Goal: Information Seeking & Learning: Learn about a topic

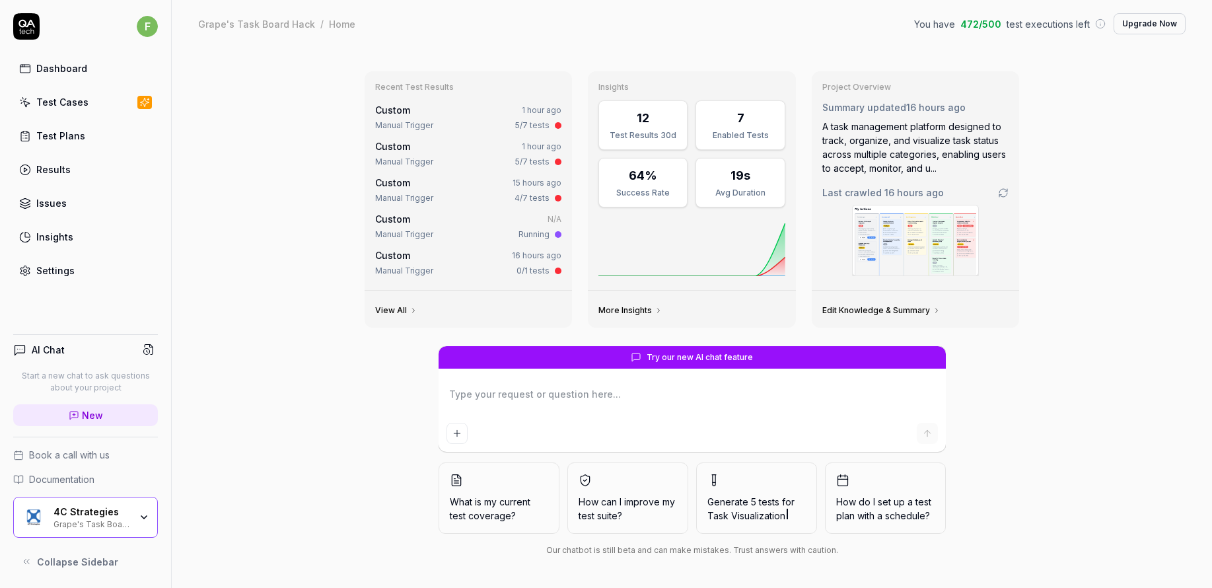
click at [100, 69] on link "Dashboard" at bounding box center [85, 68] width 145 height 26
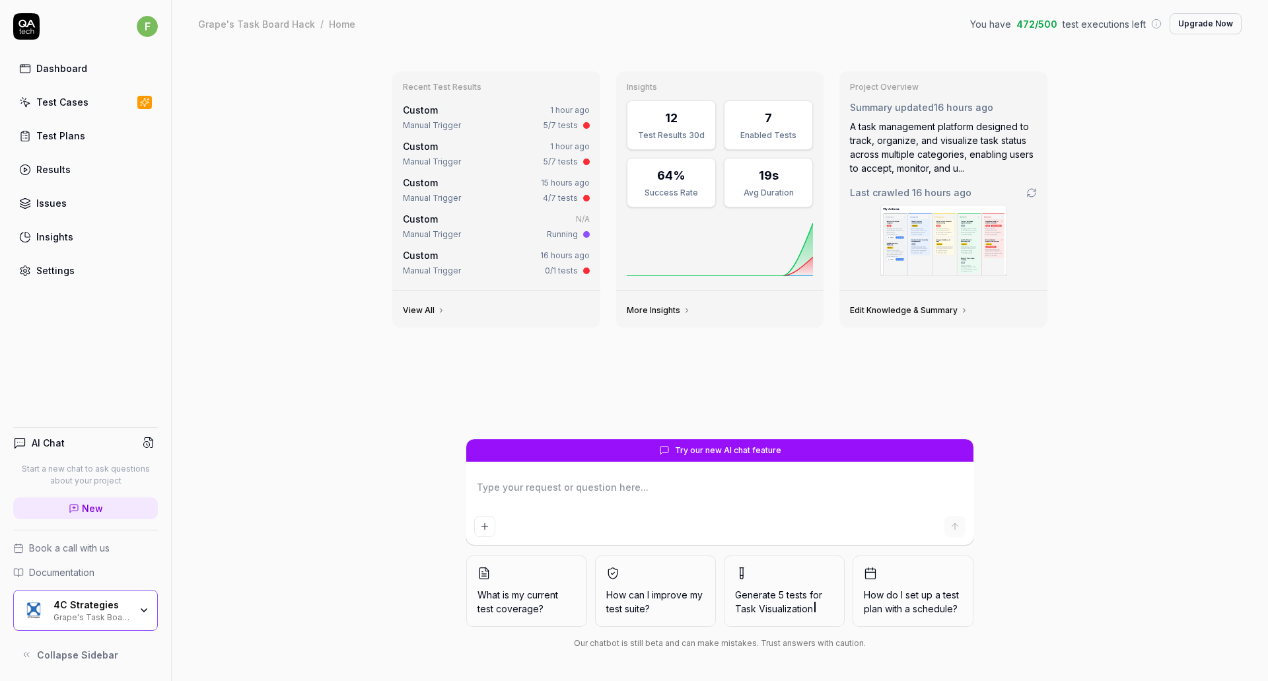
click at [86, 99] on link "Test Cases" at bounding box center [85, 102] width 145 height 26
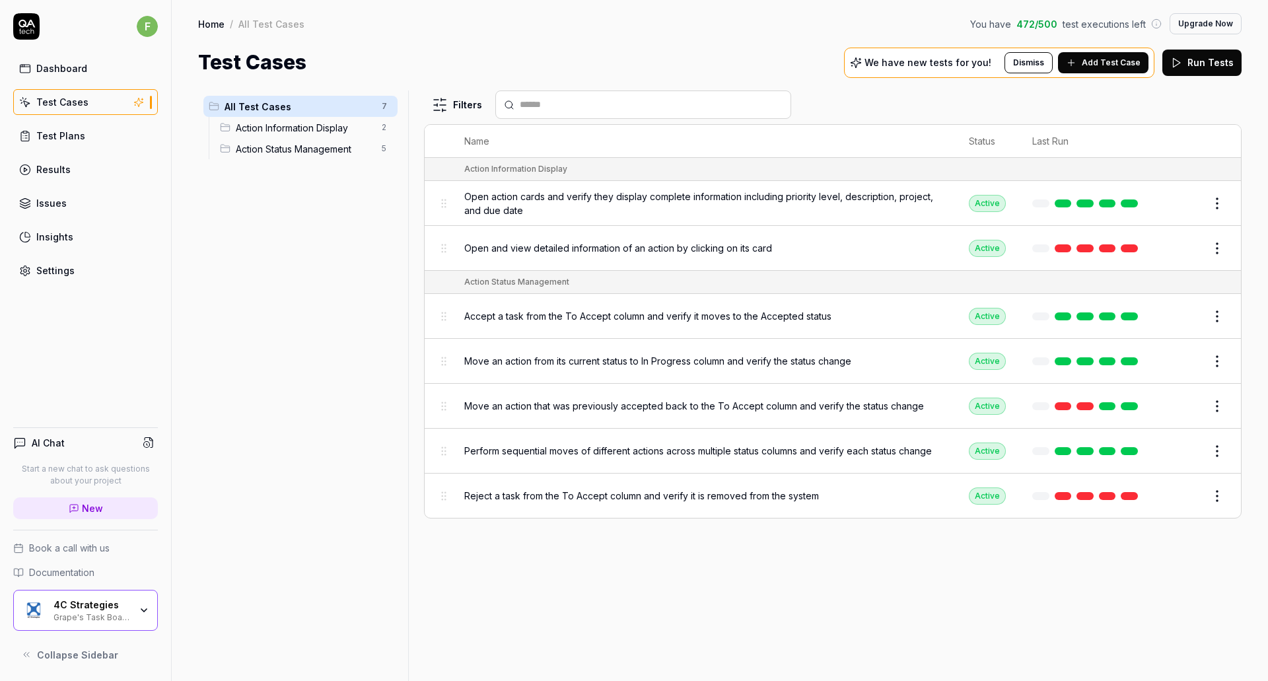
click at [135, 587] on div "4C Strategies Grape's Task Board Hack" at bounding box center [95, 610] width 85 height 22
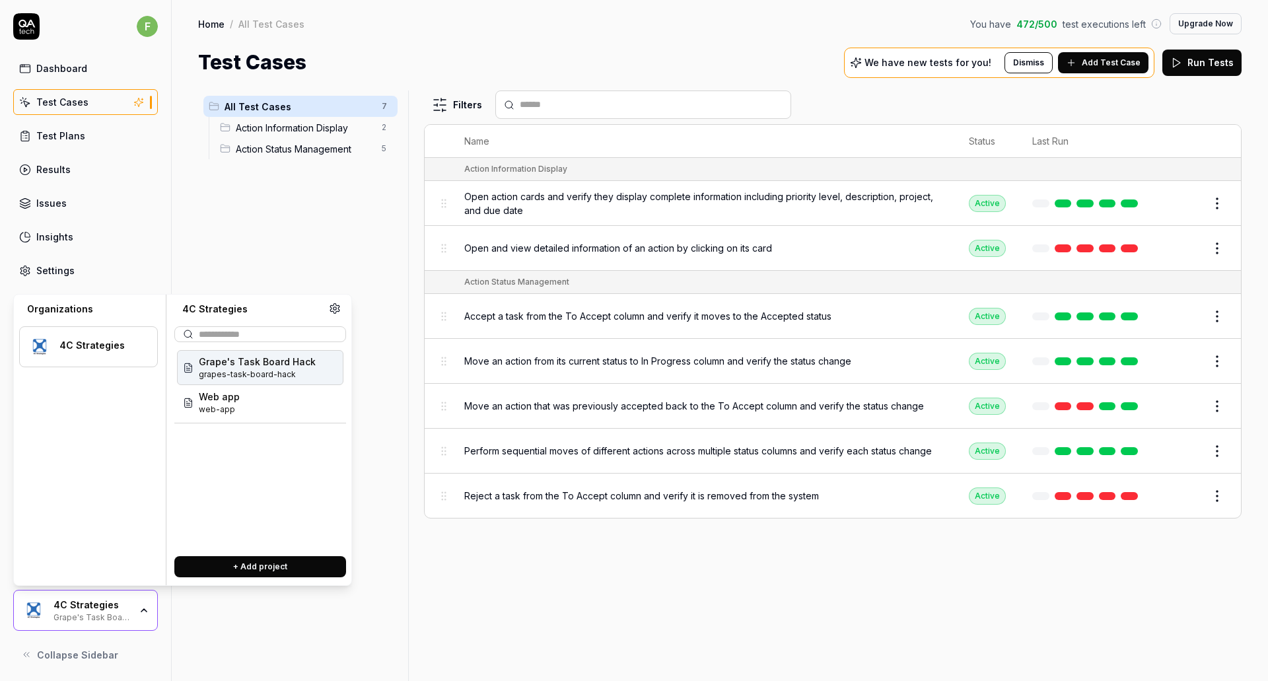
click at [250, 368] on span "grapes-task-board-hack" at bounding box center [257, 374] width 117 height 12
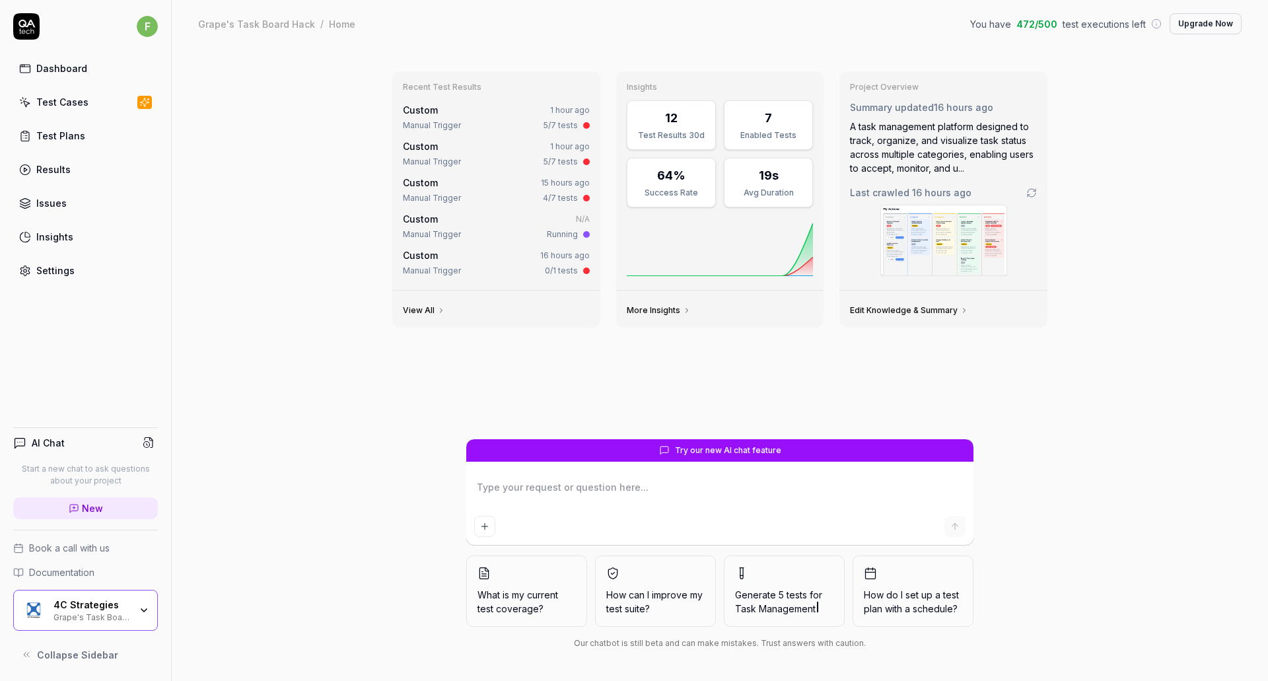
click at [934, 251] on img at bounding box center [943, 240] width 125 height 70
click at [38, 103] on div "Test Cases" at bounding box center [62, 102] width 52 height 14
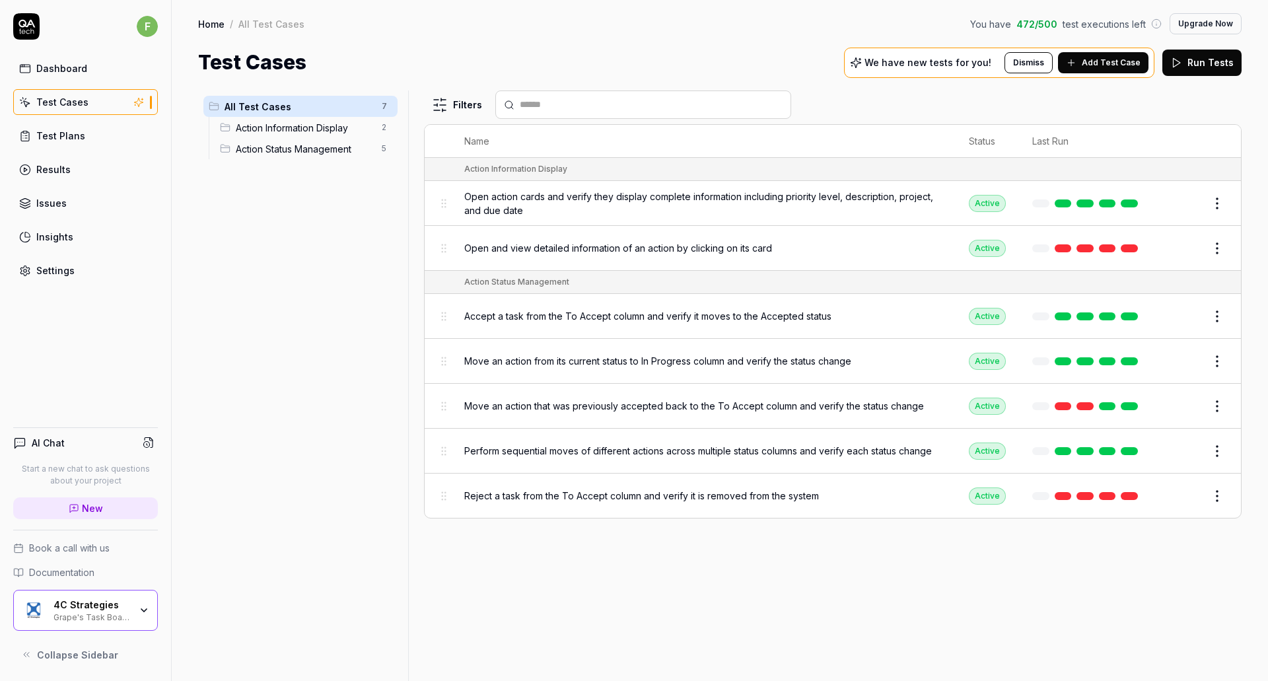
click at [528, 198] on span "Open action cards and verify they display complete information including priori…" at bounding box center [703, 203] width 478 height 28
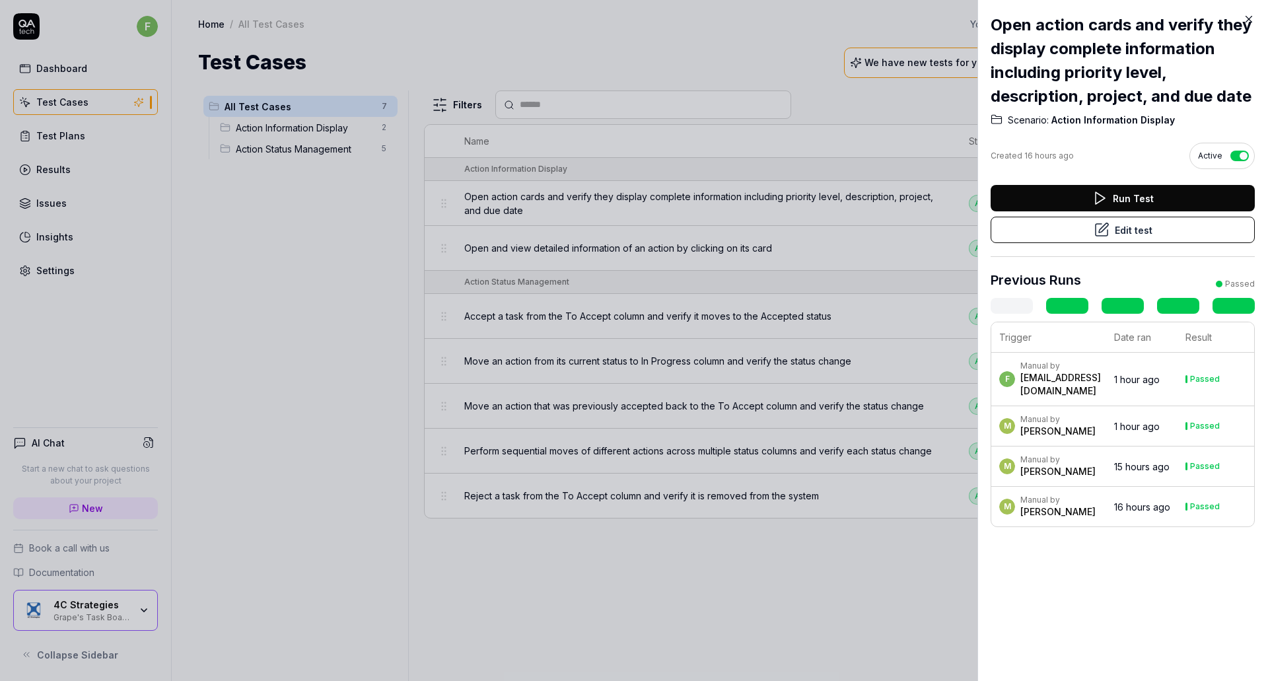
click at [1211, 20] on icon at bounding box center [1249, 19] width 12 height 12
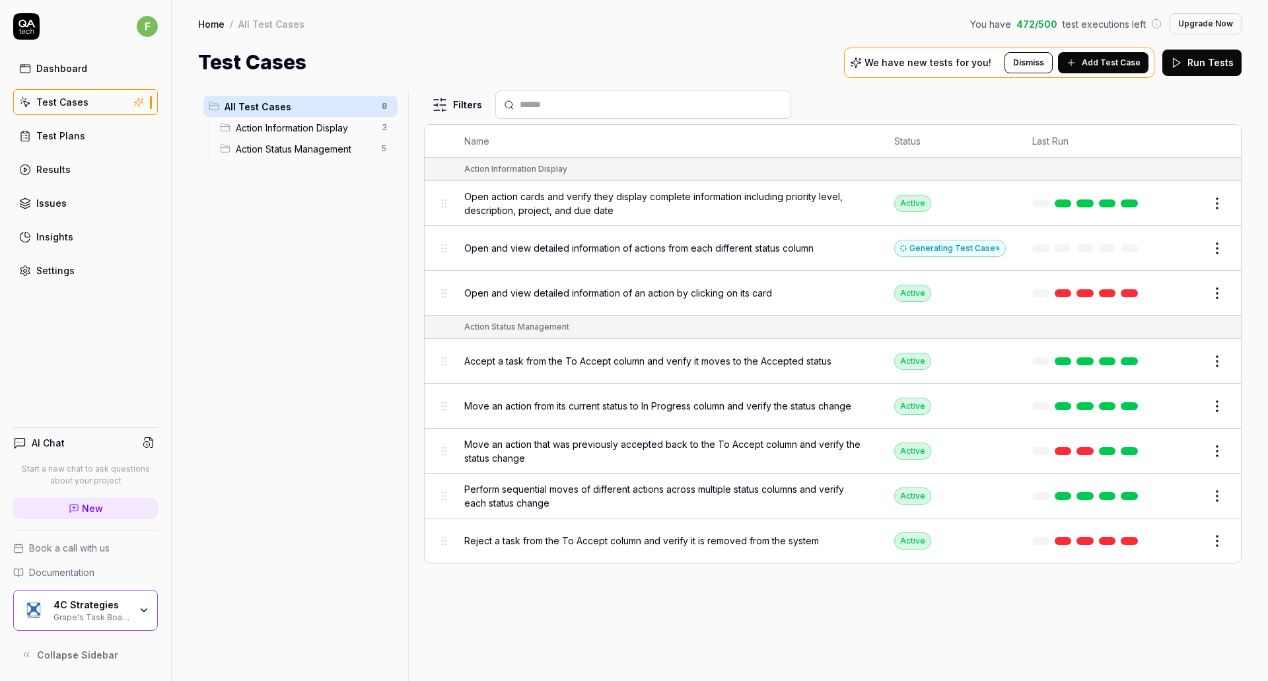
click at [1081, 69] on button "Add Test Case" at bounding box center [1103, 62] width 90 height 21
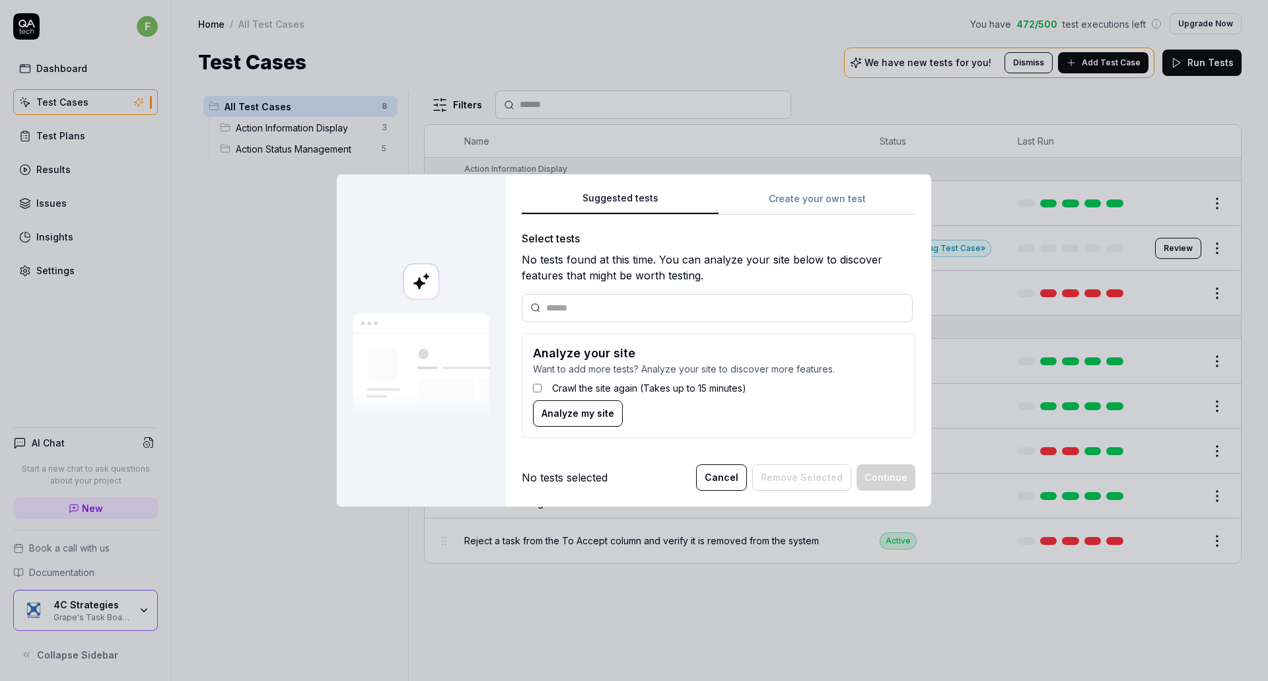
click at [735, 477] on button "Cancel" at bounding box center [721, 477] width 51 height 26
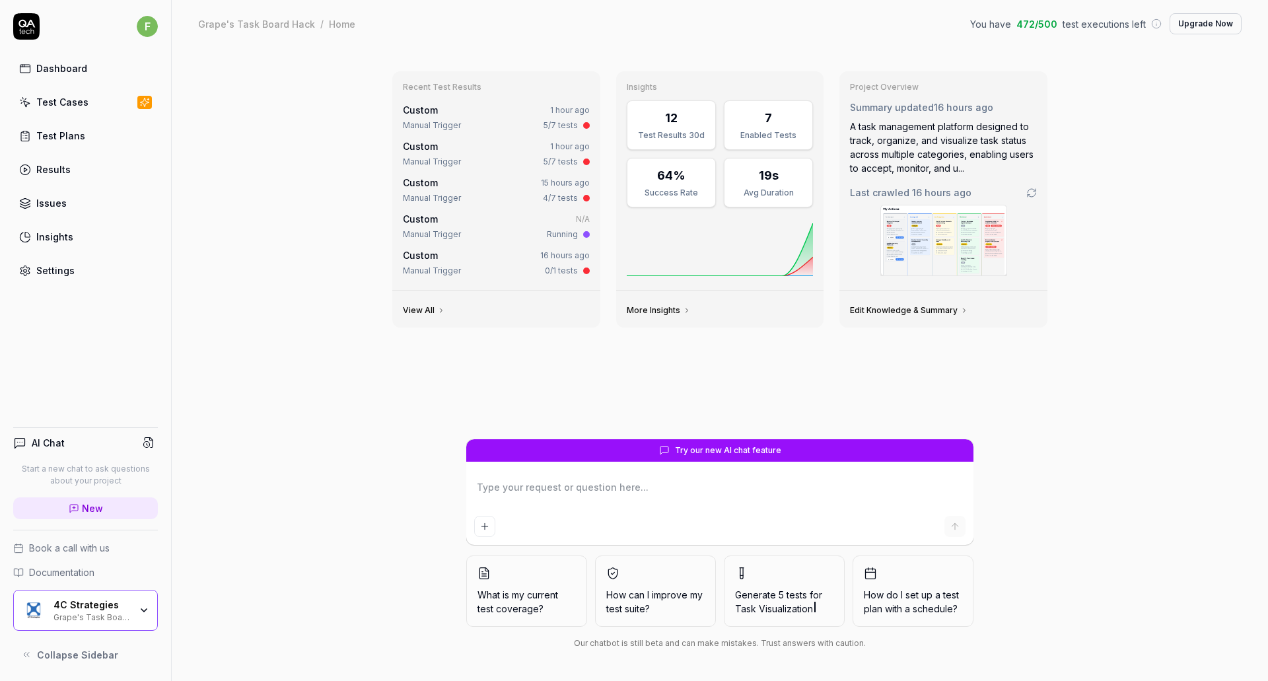
click at [930, 244] on img at bounding box center [943, 240] width 125 height 70
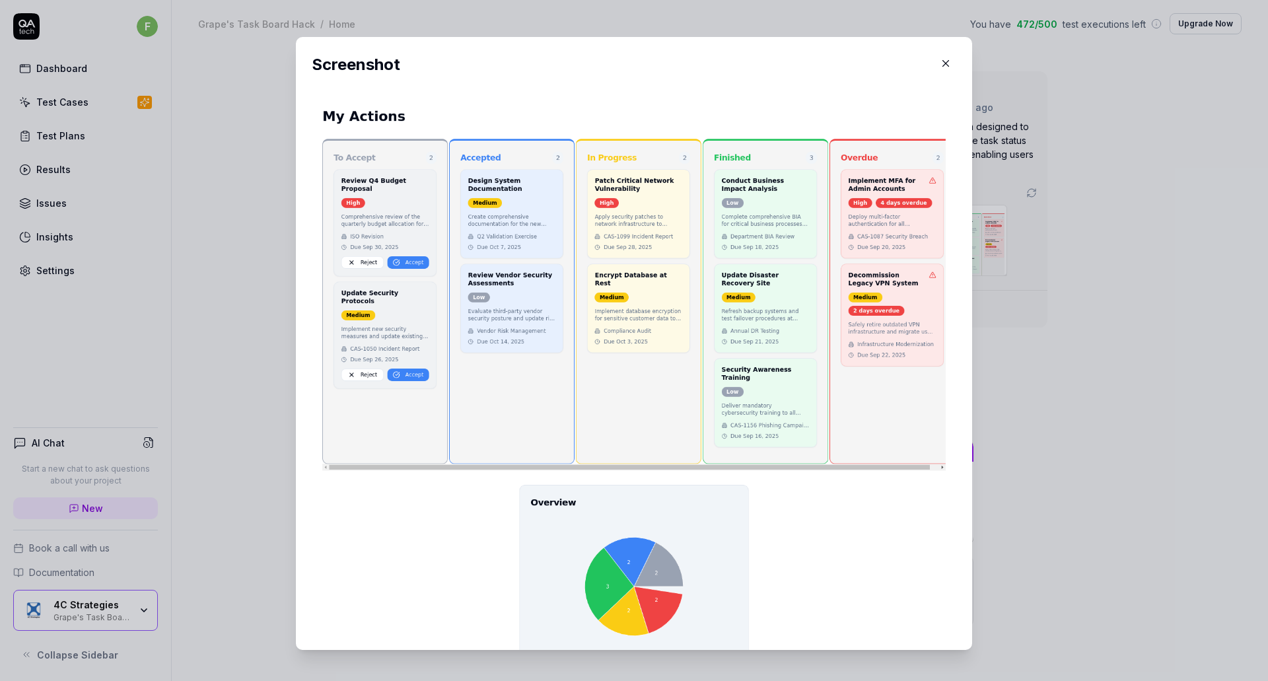
click at [937, 70] on button "button" at bounding box center [945, 63] width 21 height 21
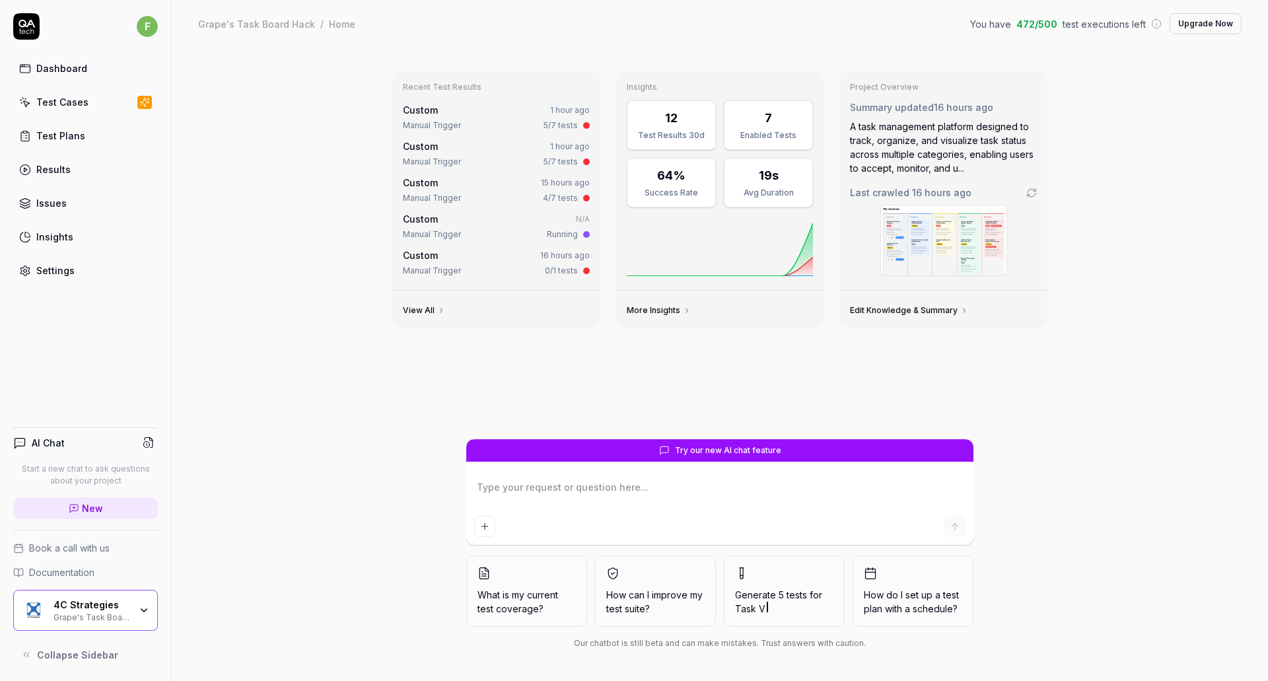
click at [105, 105] on link "Test Cases" at bounding box center [85, 102] width 145 height 26
type textarea "*"
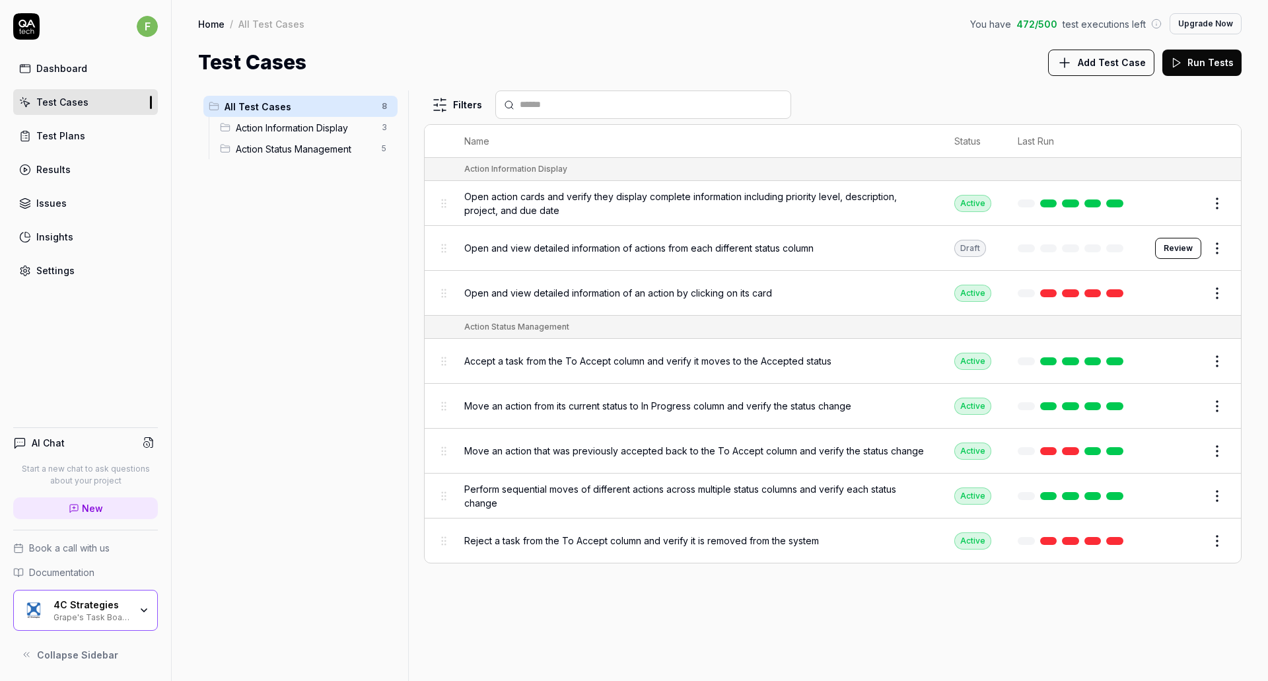
click at [1047, 292] on link at bounding box center [1048, 293] width 17 height 8
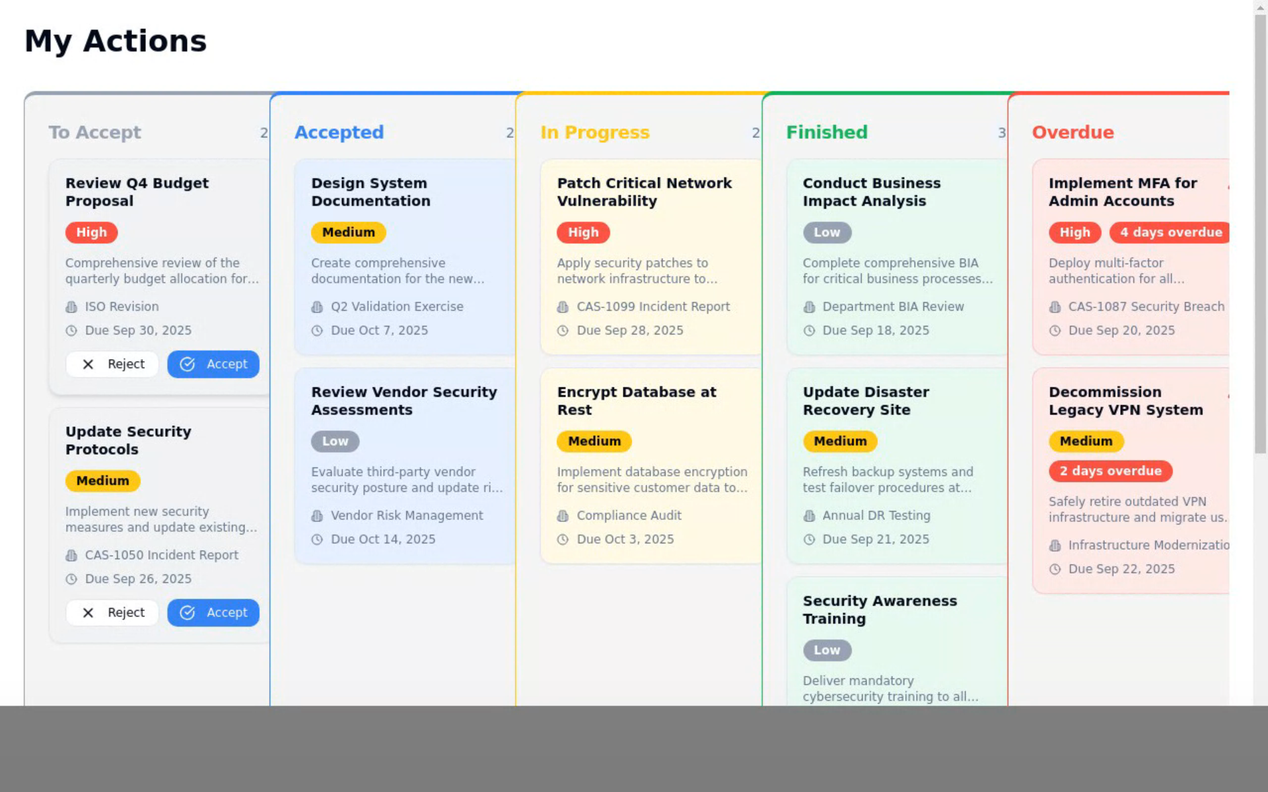
click at [76, 587] on video at bounding box center [634, 396] width 1268 height 792
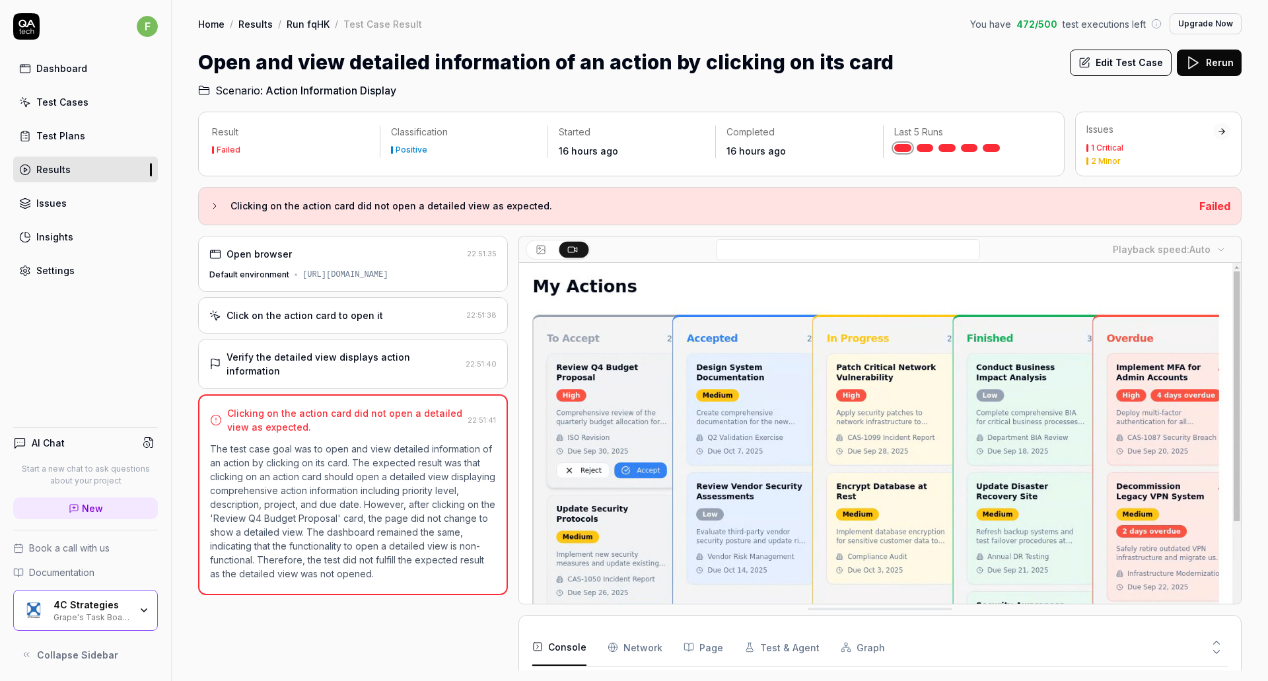
click at [1183, 148] on div "1 Critical" at bounding box center [1149, 148] width 127 height 8
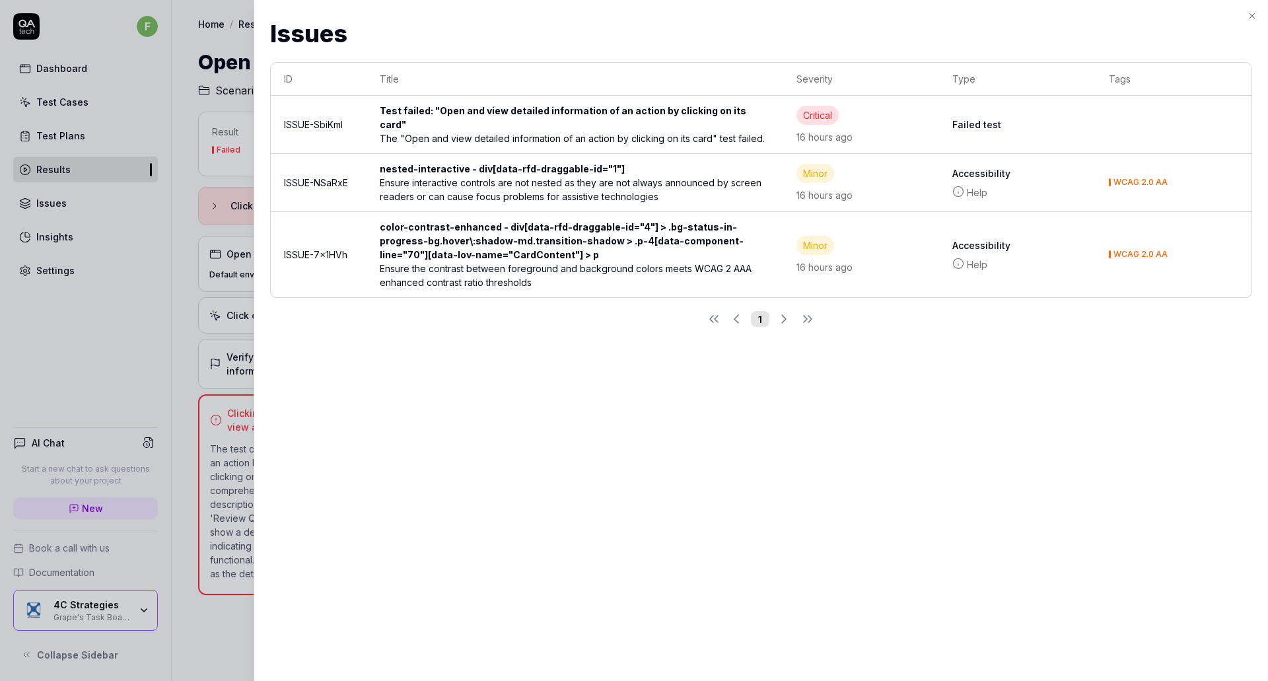
click at [222, 51] on div at bounding box center [634, 340] width 1268 height 681
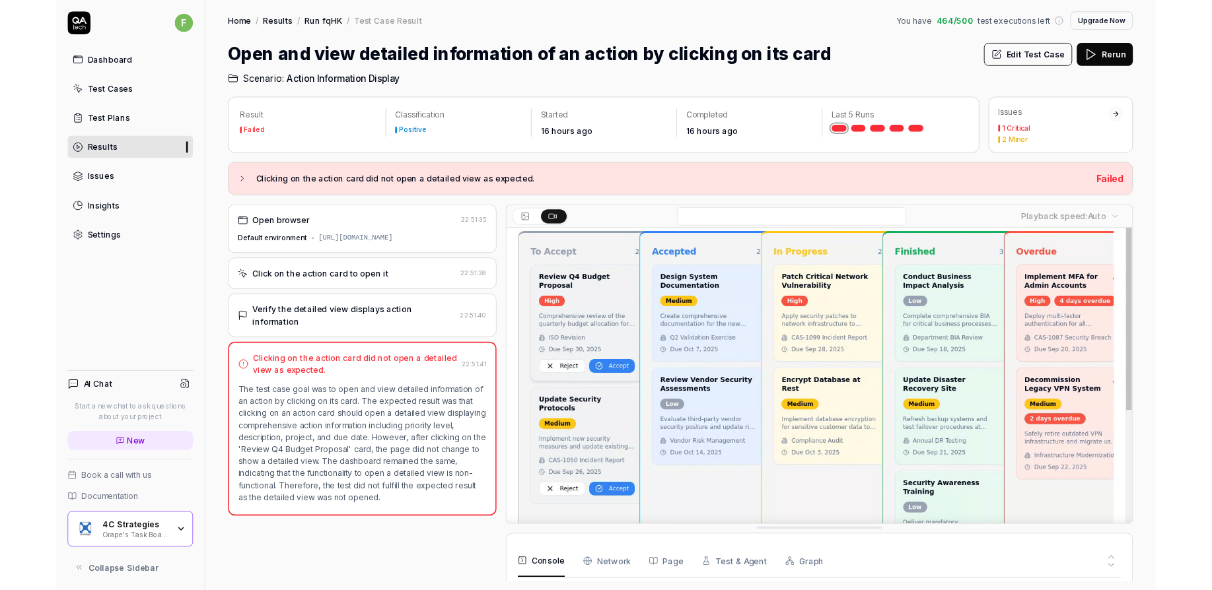
scroll to position [104, 0]
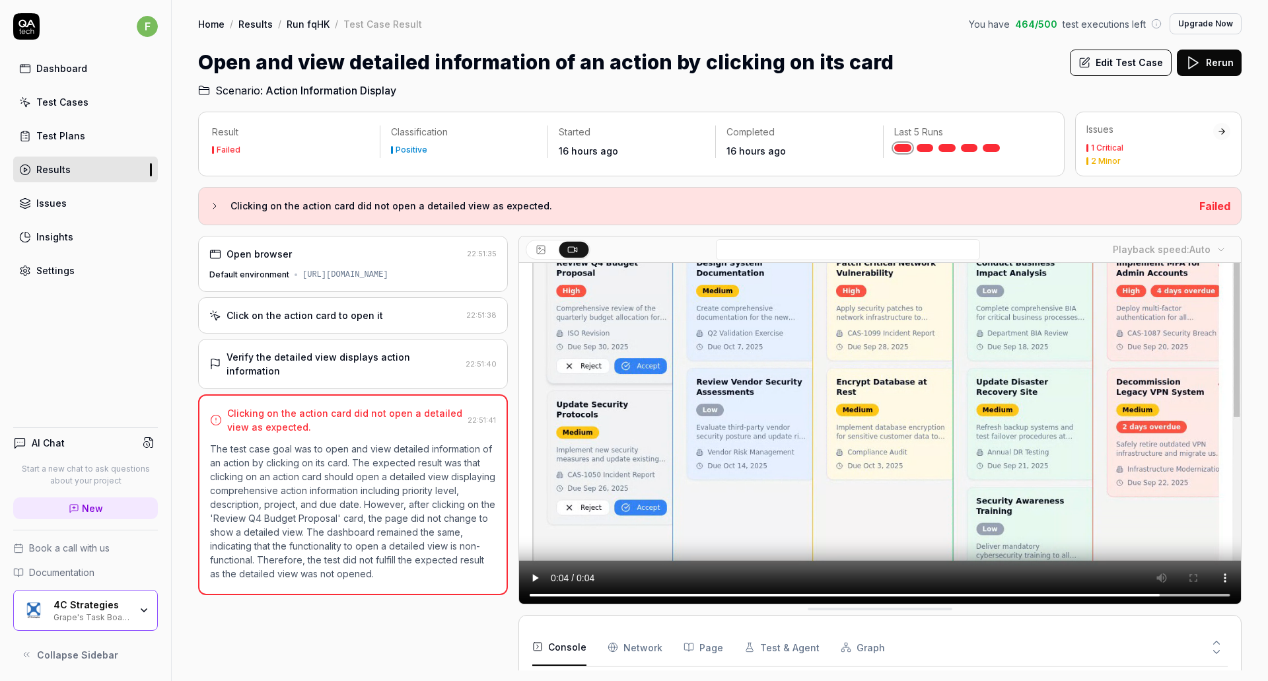
click at [112, 90] on link "Test Cases" at bounding box center [85, 102] width 145 height 26
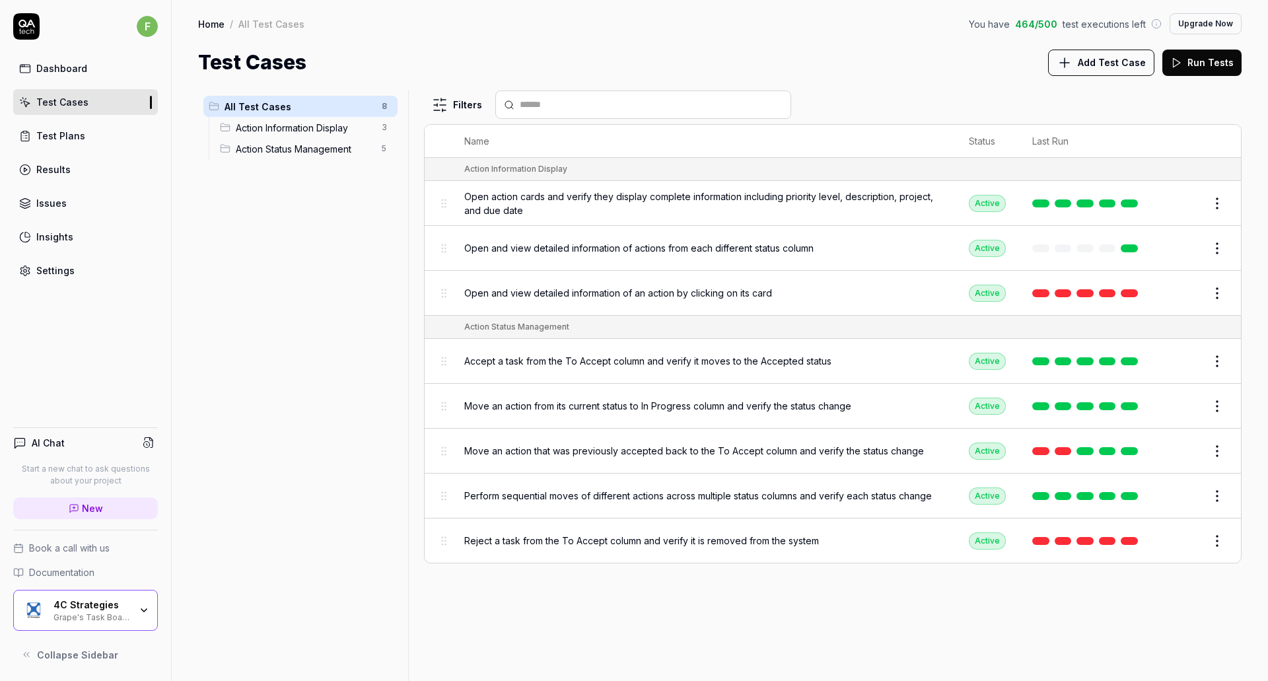
click at [652, 587] on div "Filters Name Status Last Run Action Information Display Open action cards and v…" at bounding box center [832, 385] width 817 height 590
click at [255, 239] on div "All Test Cases 8 Action Information Display 3 Action Status Management 5" at bounding box center [300, 377] width 205 height 574
click at [888, 587] on div "Filters Name Status Last Run Action Information Display Open action cards and v…" at bounding box center [832, 385] width 817 height 590
